Goal: Information Seeking & Learning: Learn about a topic

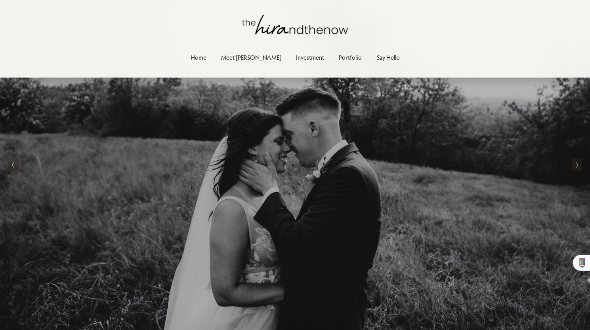
click at [253, 61] on link "Meet [PERSON_NAME]" at bounding box center [251, 57] width 60 height 11
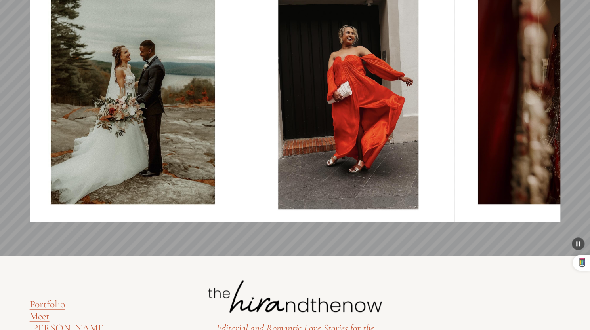
scroll to position [2119, 0]
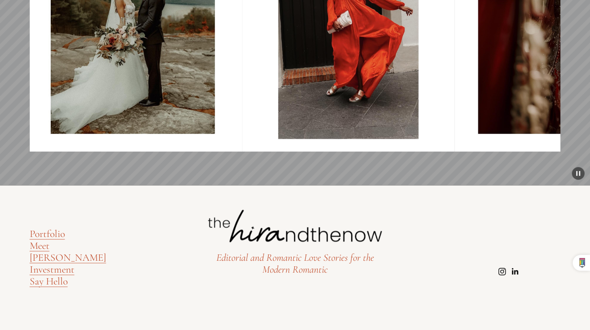
click at [58, 265] on link "Investment" at bounding box center [52, 270] width 45 height 12
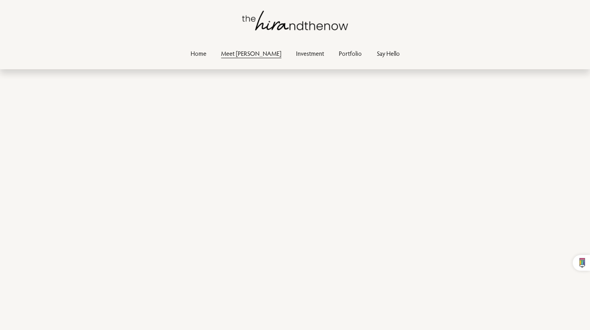
scroll to position [1151, 0]
click at [206, 51] on link "Home" at bounding box center [198, 53] width 16 height 11
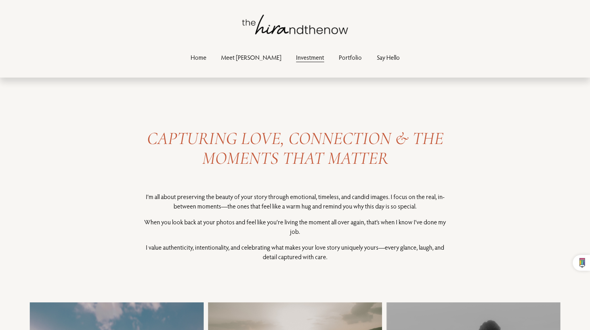
click at [74, 249] on div "CAPTURING LOVE, CONNECTION & THE MOMENTS THAT MATTER I’m all about preserving t…" at bounding box center [295, 277] width 590 height 358
click at [339, 56] on link "Portfolio" at bounding box center [350, 57] width 23 height 11
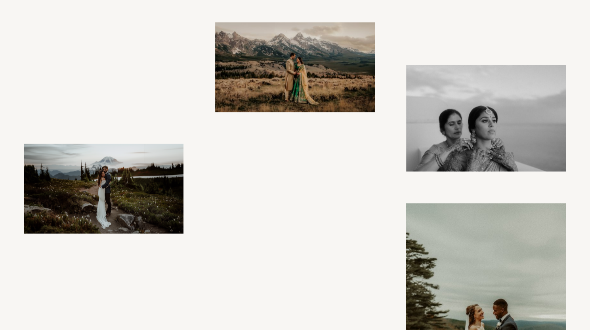
scroll to position [713, 0]
